Goal: Task Accomplishment & Management: Manage account settings

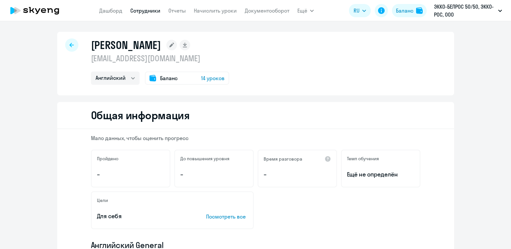
select select "english"
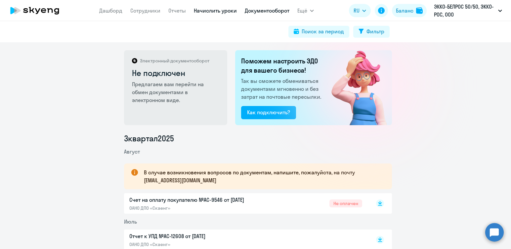
click at [201, 9] on link "Начислить уроки" at bounding box center [215, 10] width 43 height 7
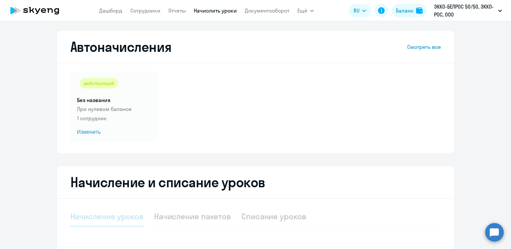
select select "10"
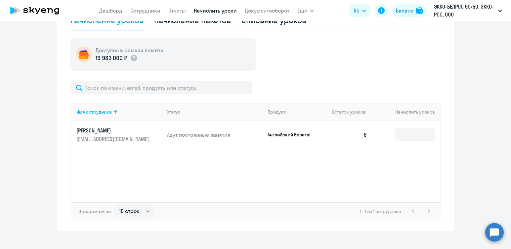
scroll to position [199, 0]
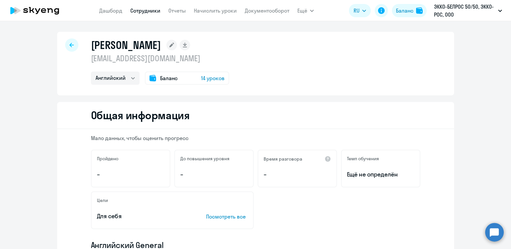
select select "english"
